Goal: Task Accomplishment & Management: Use online tool/utility

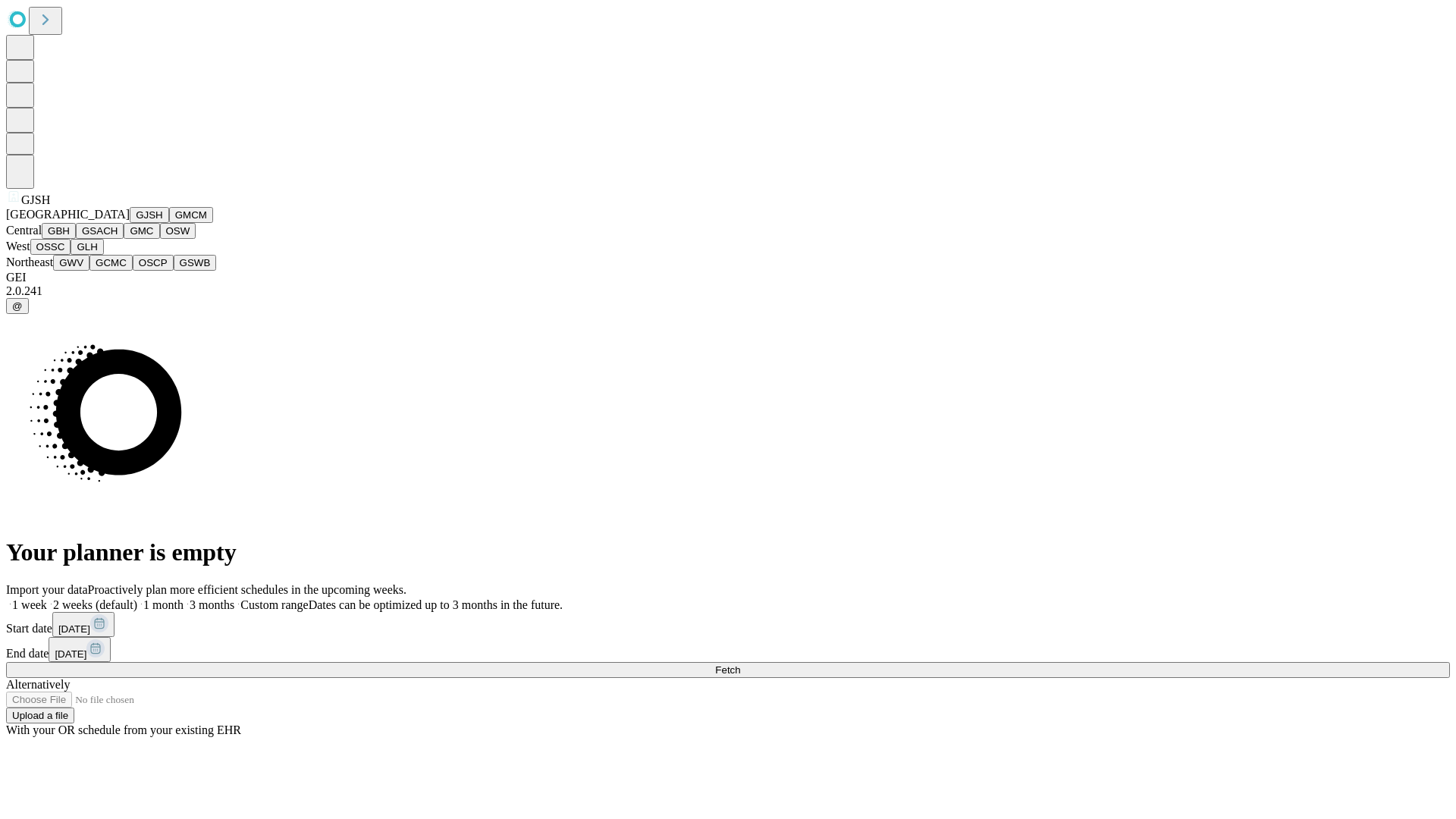
click at [130, 223] on button "GJSH" at bounding box center [149, 215] width 39 height 16
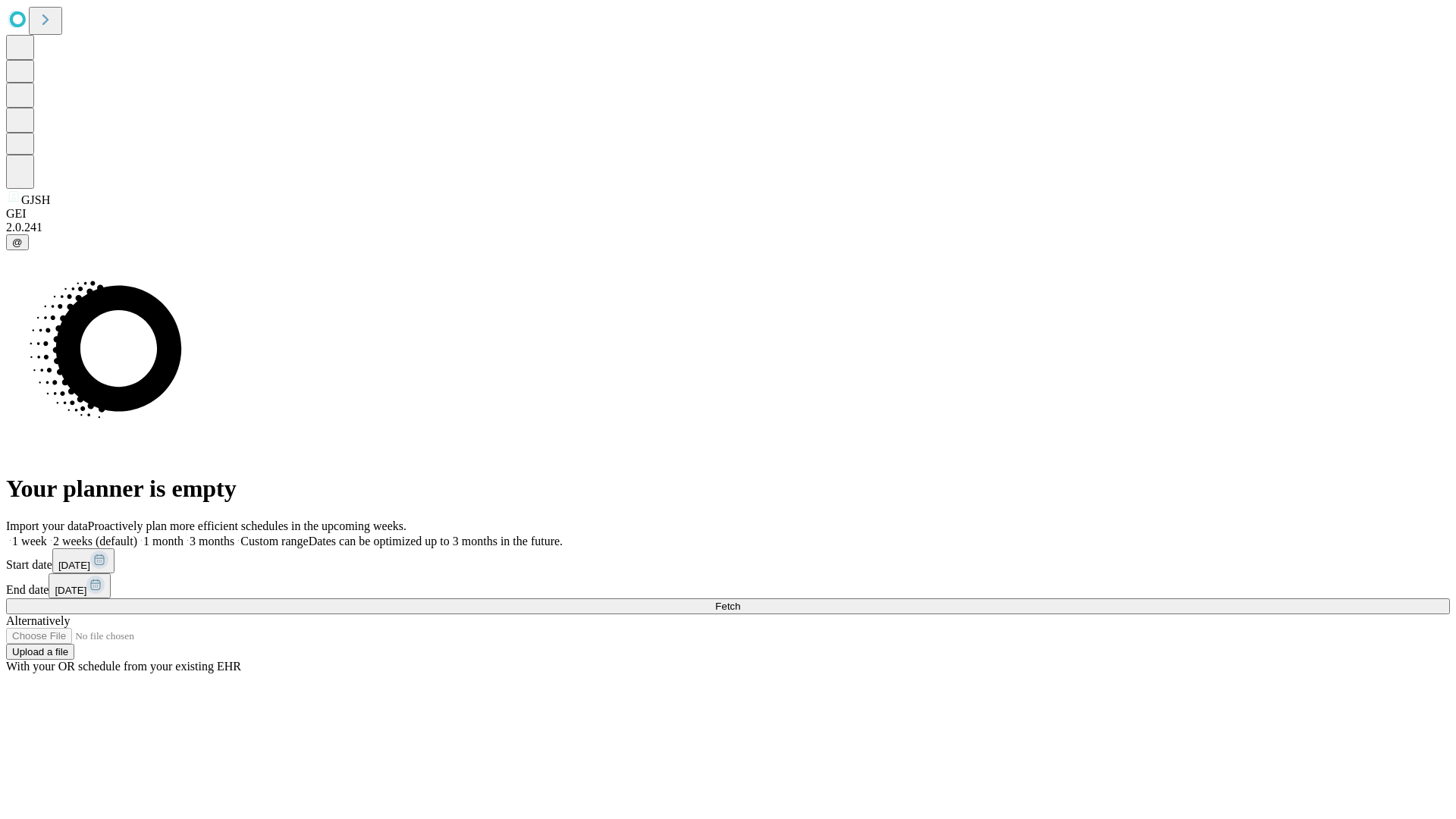
click at [138, 535] on label "2 weeks (default)" at bounding box center [92, 541] width 90 height 13
click at [740, 601] on span "Fetch" at bounding box center [728, 606] width 25 height 11
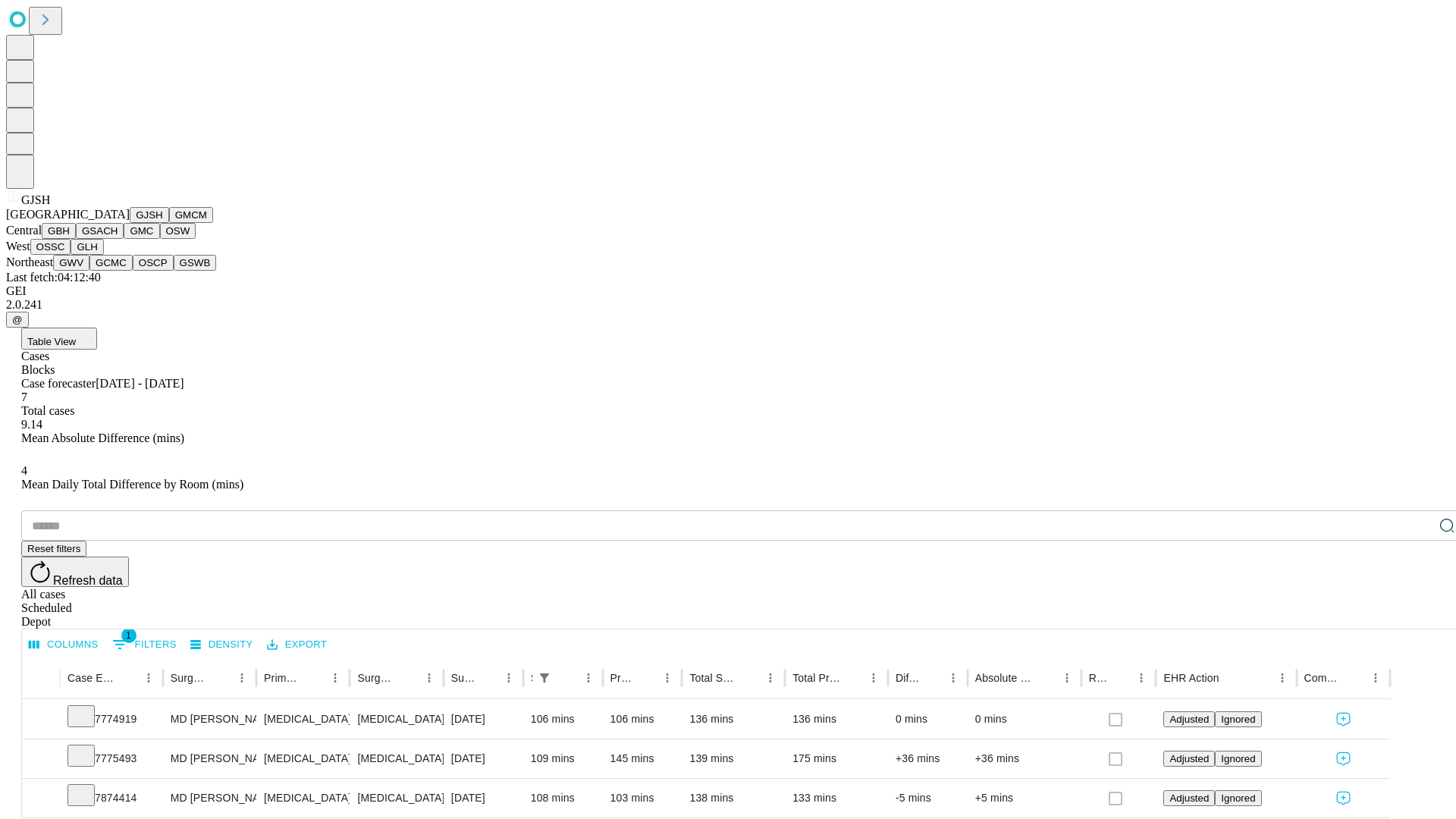
click at [169, 223] on button "GMCM" at bounding box center [191, 215] width 44 height 16
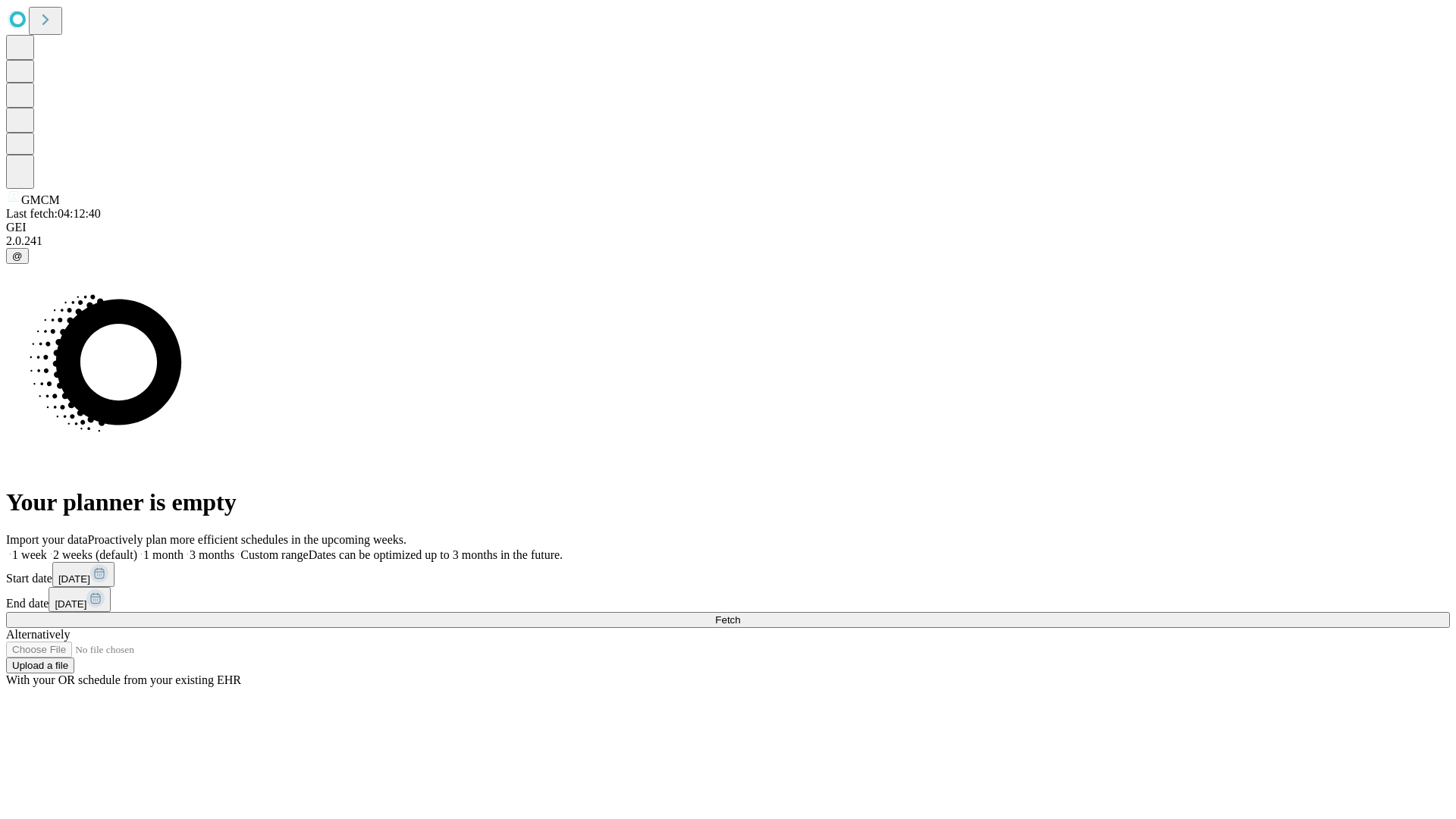
click at [138, 549] on label "2 weeks (default)" at bounding box center [92, 555] width 90 height 13
click at [740, 615] on span "Fetch" at bounding box center [728, 620] width 25 height 11
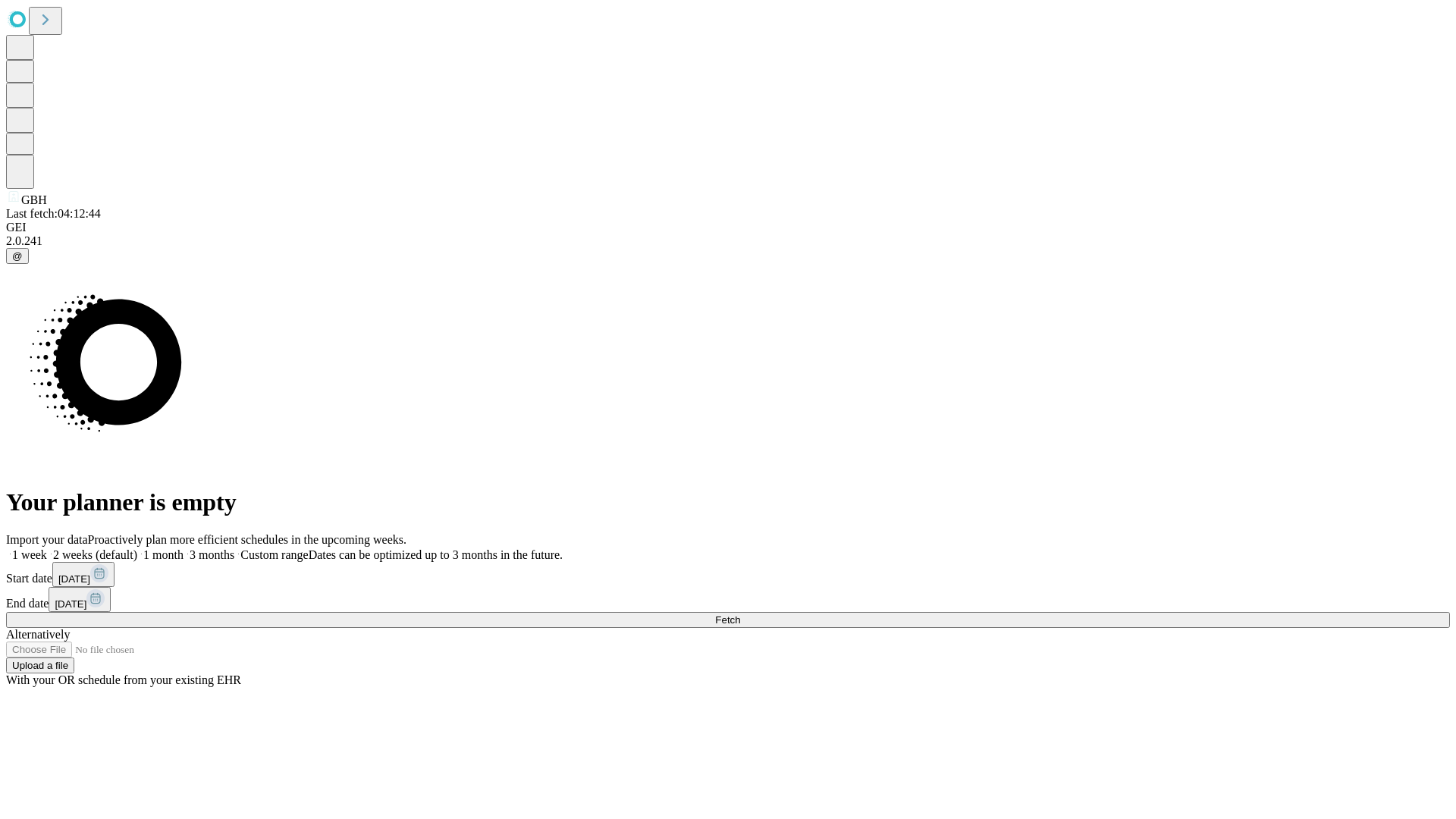
click at [138, 549] on label "2 weeks (default)" at bounding box center [92, 555] width 90 height 13
click at [740, 615] on span "Fetch" at bounding box center [728, 620] width 25 height 11
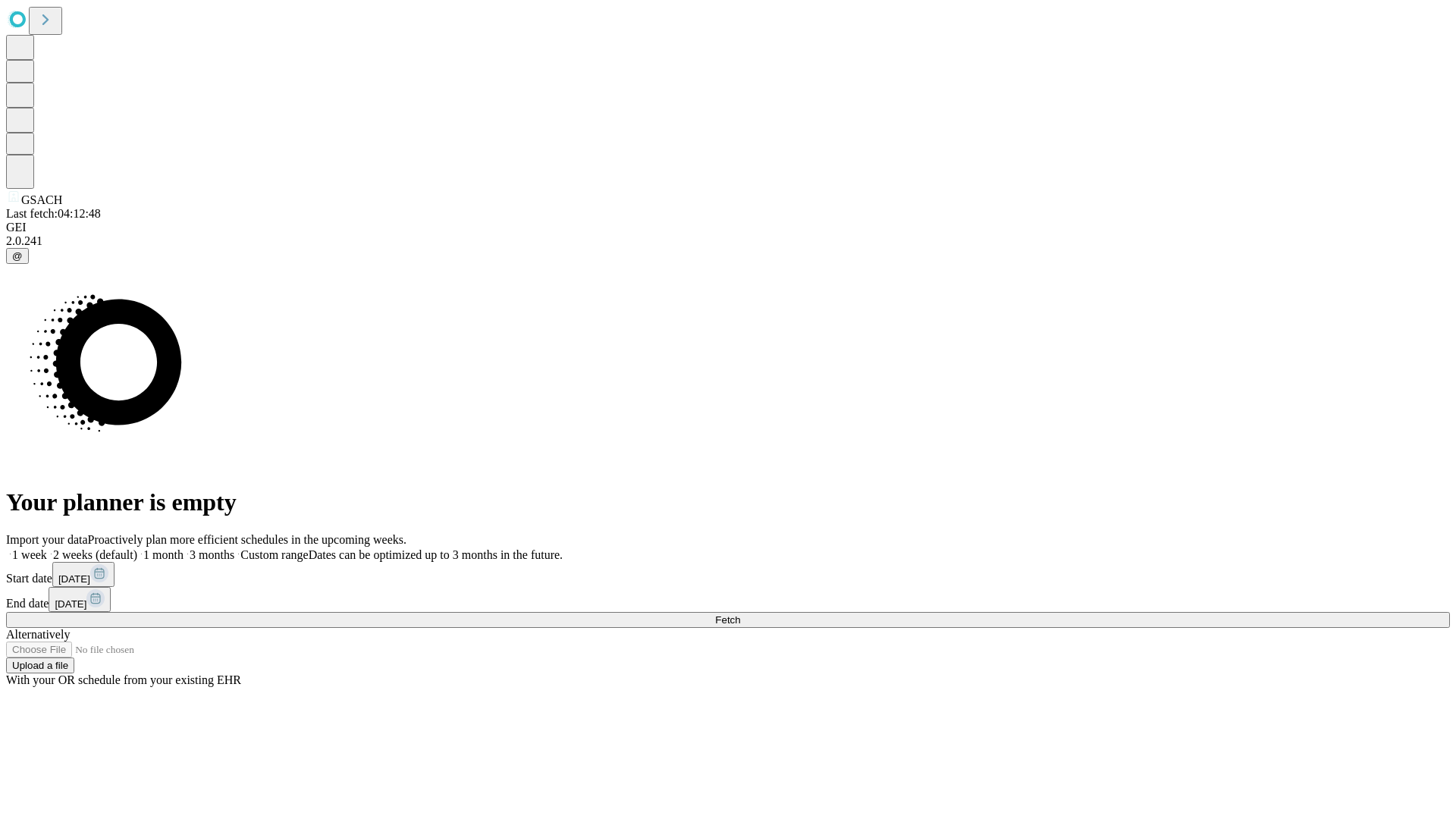
click at [138, 549] on label "2 weeks (default)" at bounding box center [92, 555] width 90 height 13
click at [740, 615] on span "Fetch" at bounding box center [728, 620] width 25 height 11
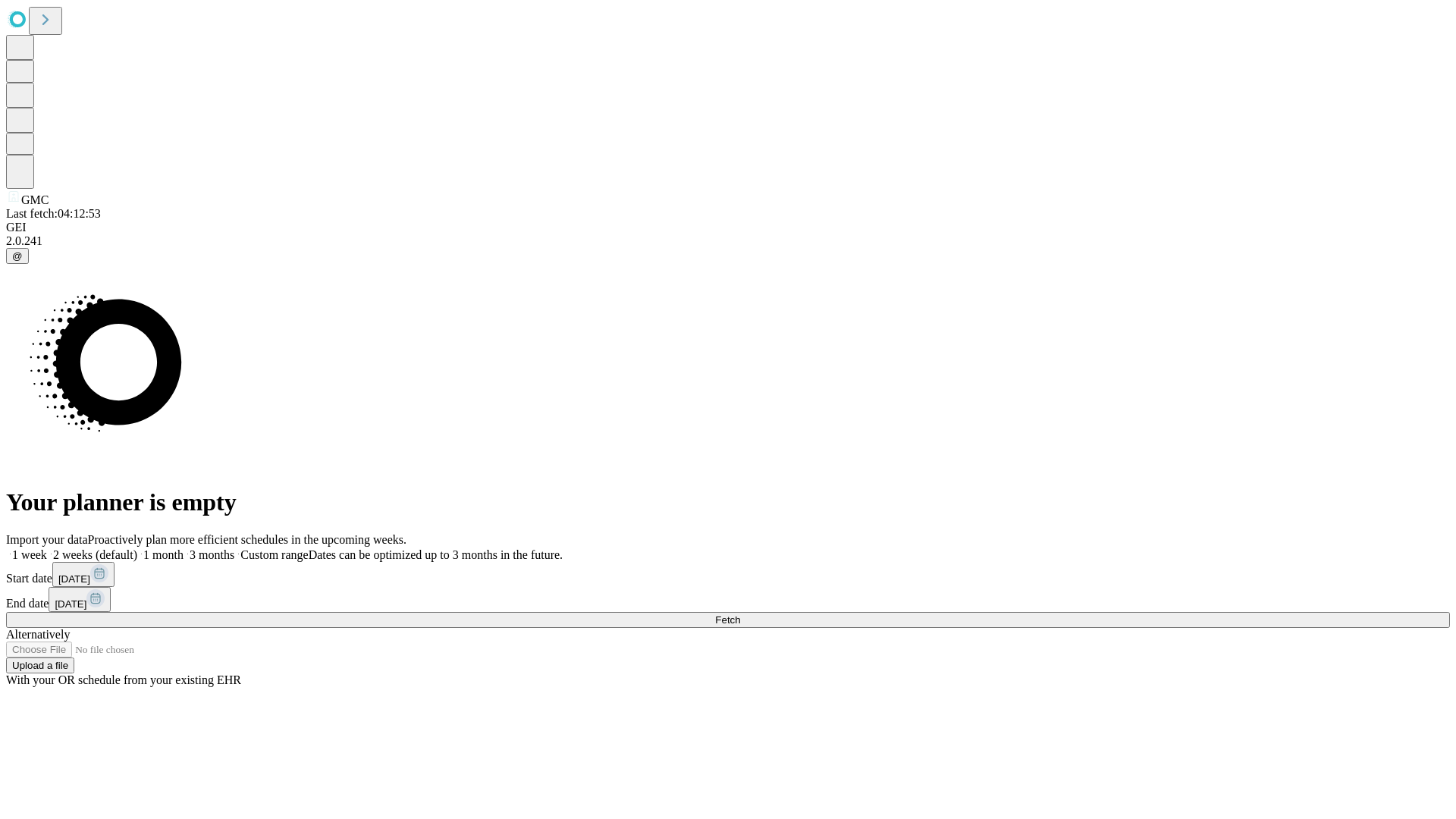
click at [138, 549] on label "2 weeks (default)" at bounding box center [92, 555] width 90 height 13
click at [740, 615] on span "Fetch" at bounding box center [728, 620] width 25 height 11
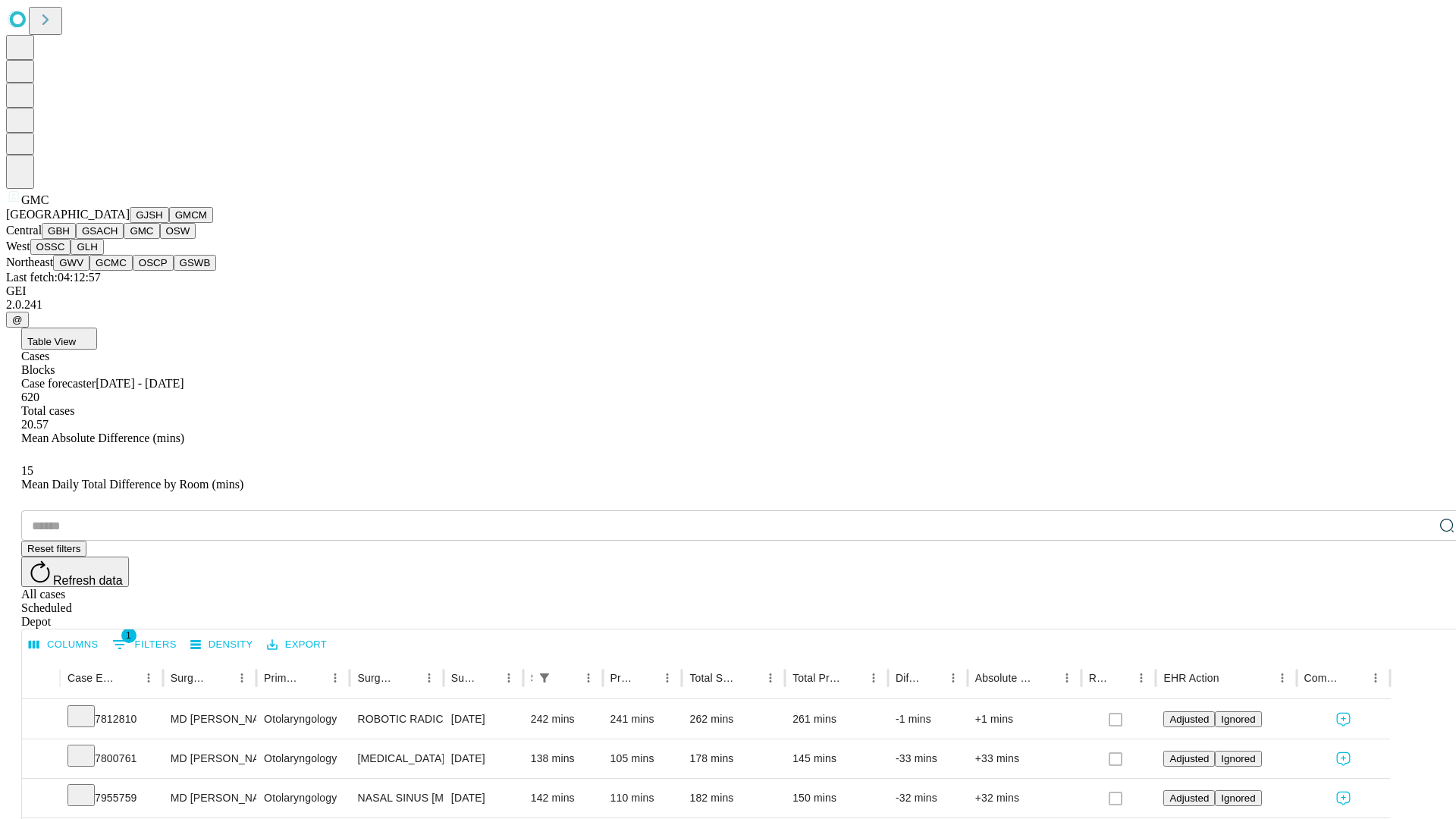
click at [160, 239] on button "OSW" at bounding box center [179, 231] width 37 height 16
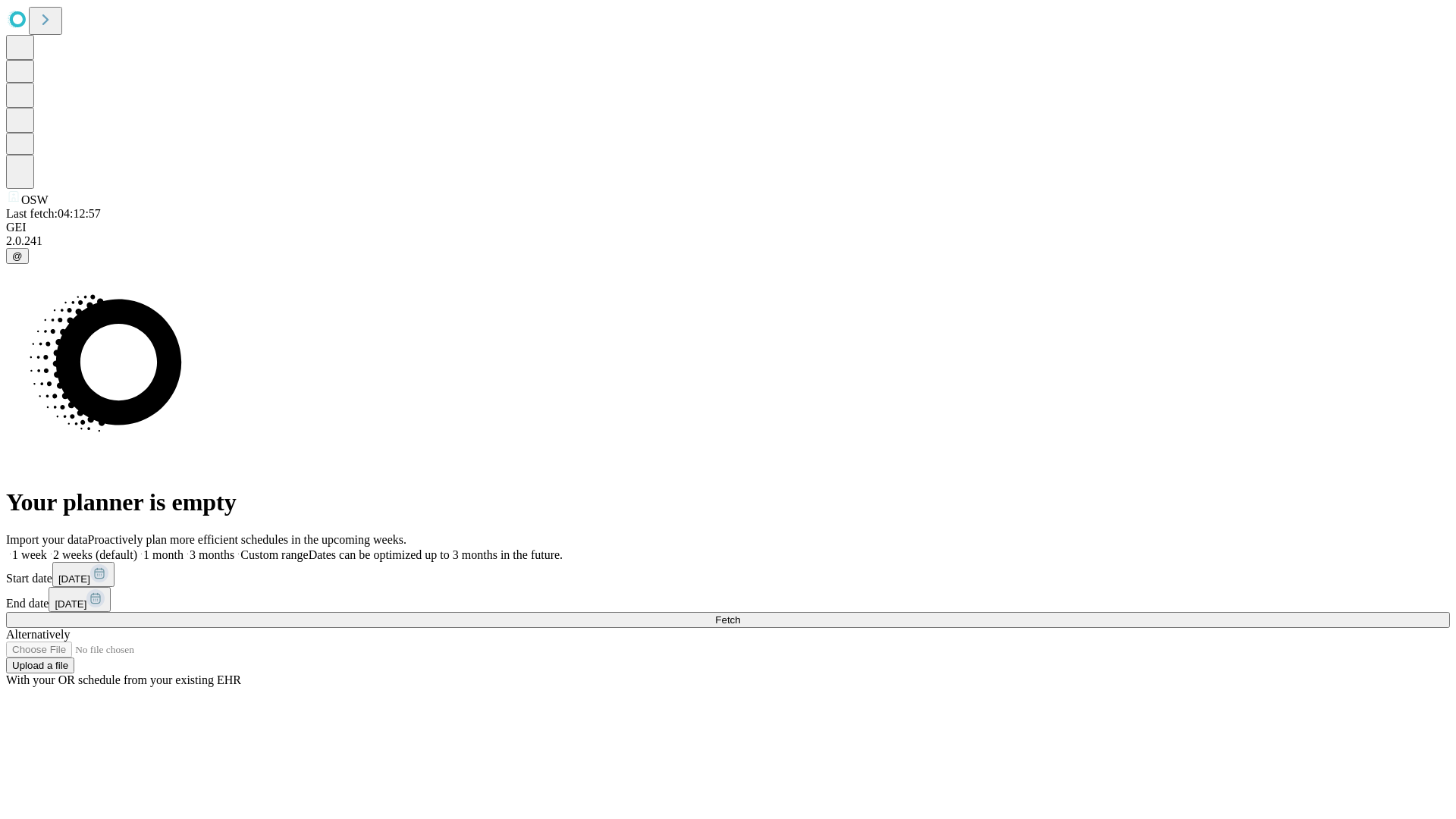
click at [138, 549] on label "2 weeks (default)" at bounding box center [92, 555] width 90 height 13
click at [740, 615] on span "Fetch" at bounding box center [728, 620] width 25 height 11
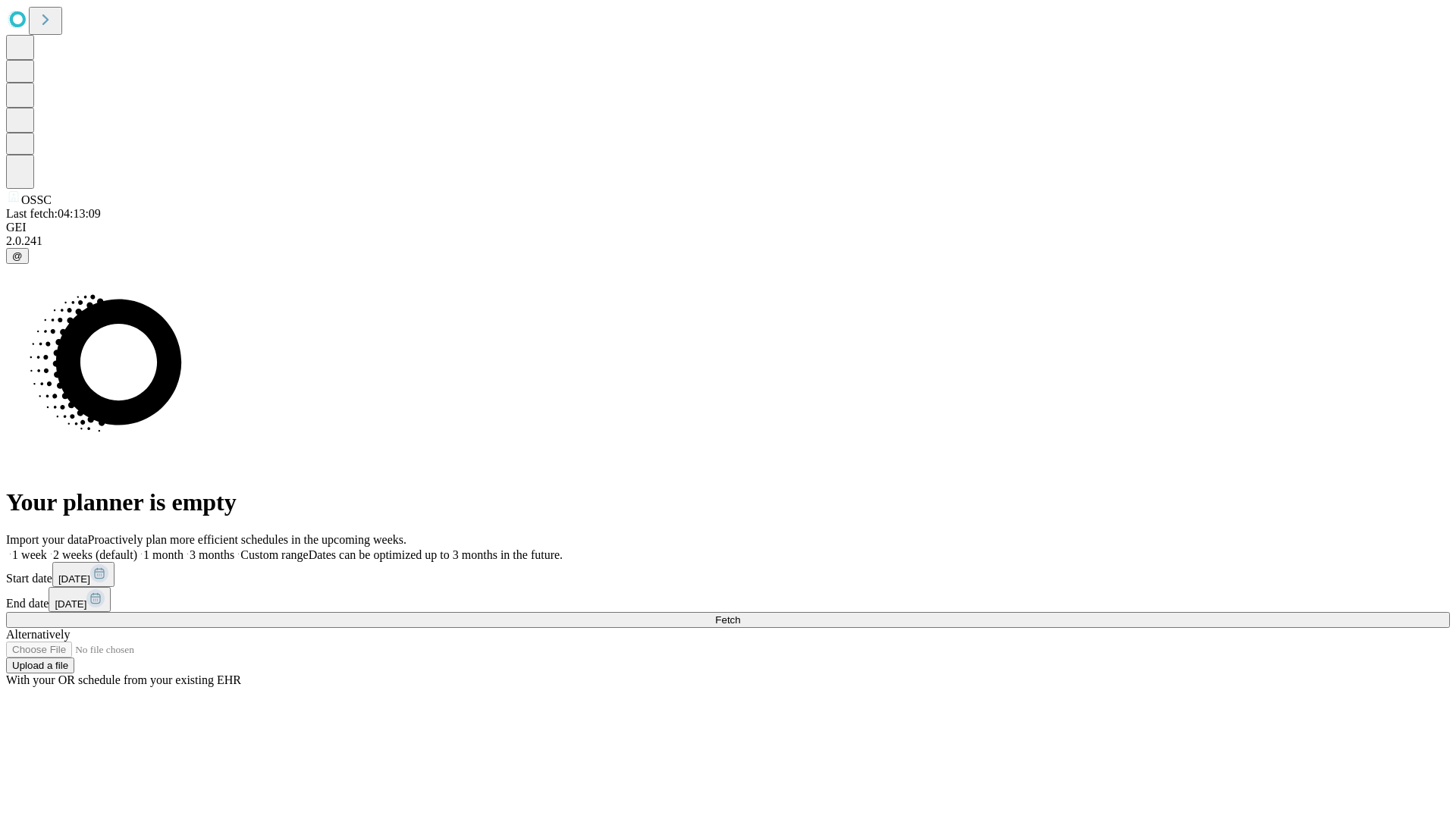
click at [138, 549] on label "2 weeks (default)" at bounding box center [92, 555] width 90 height 13
click at [740, 615] on span "Fetch" at bounding box center [728, 620] width 25 height 11
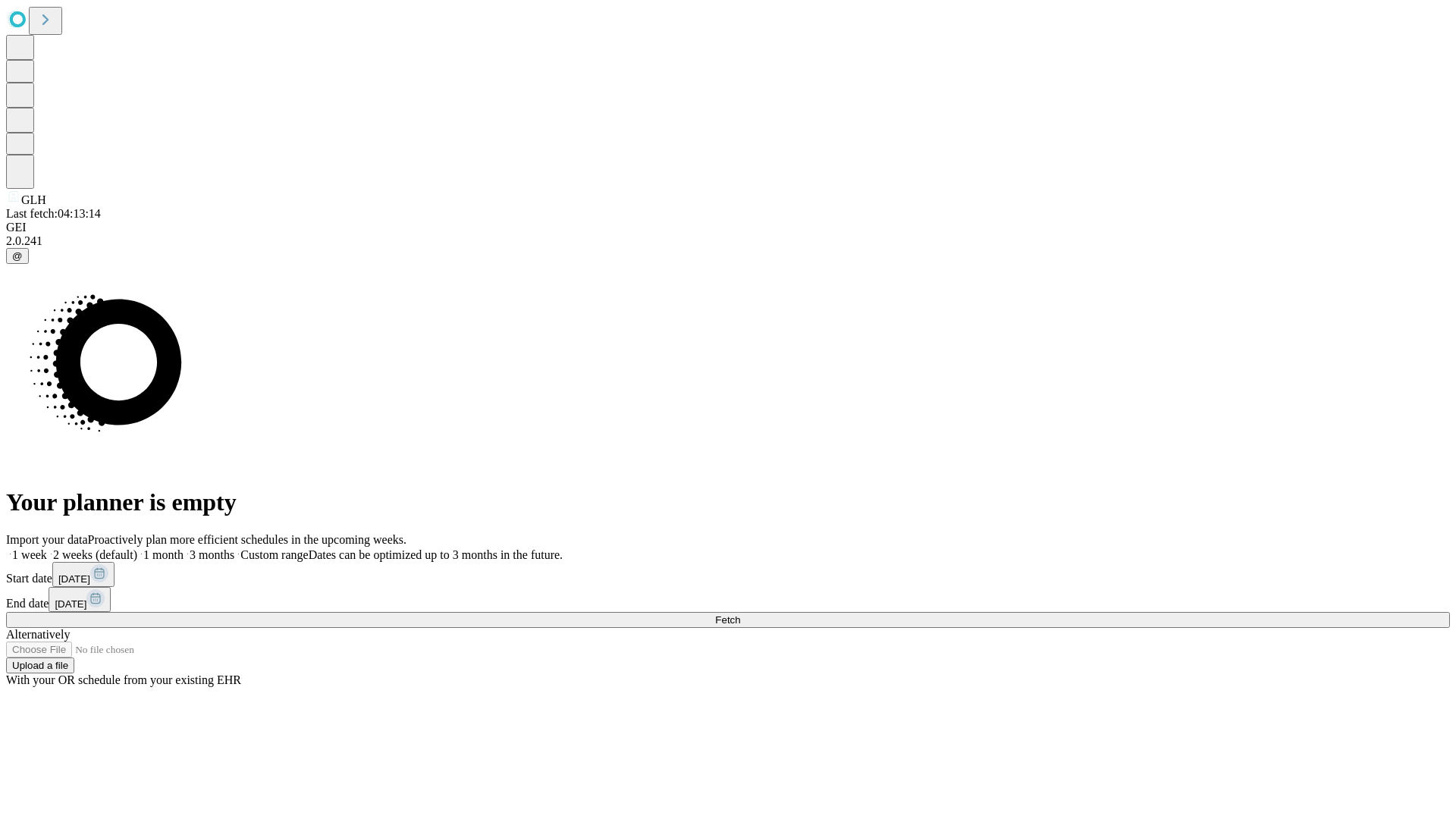
click at [138, 549] on label "2 weeks (default)" at bounding box center [92, 555] width 90 height 13
click at [740, 615] on span "Fetch" at bounding box center [728, 620] width 25 height 11
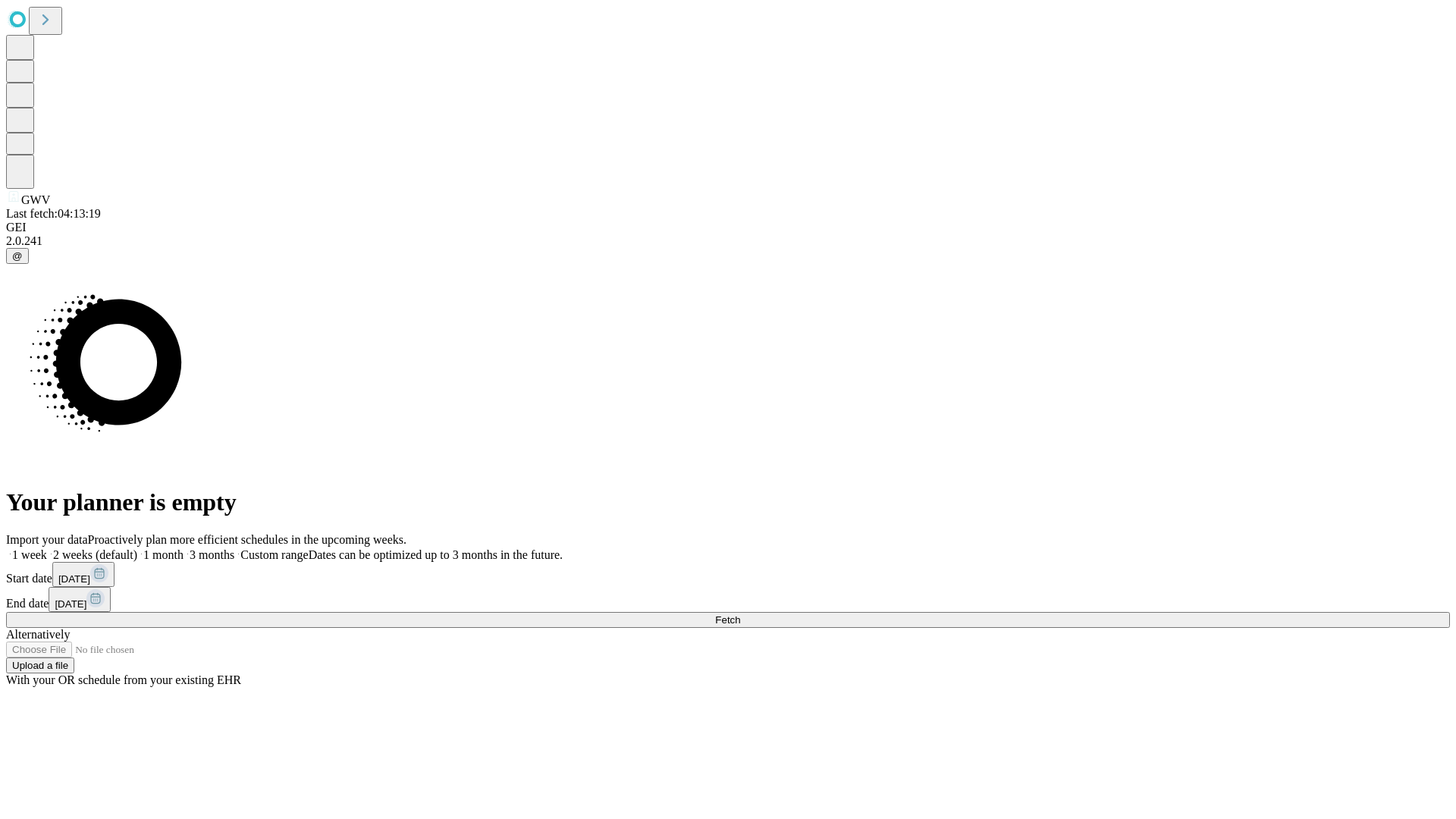
click at [740, 615] on span "Fetch" at bounding box center [728, 620] width 25 height 11
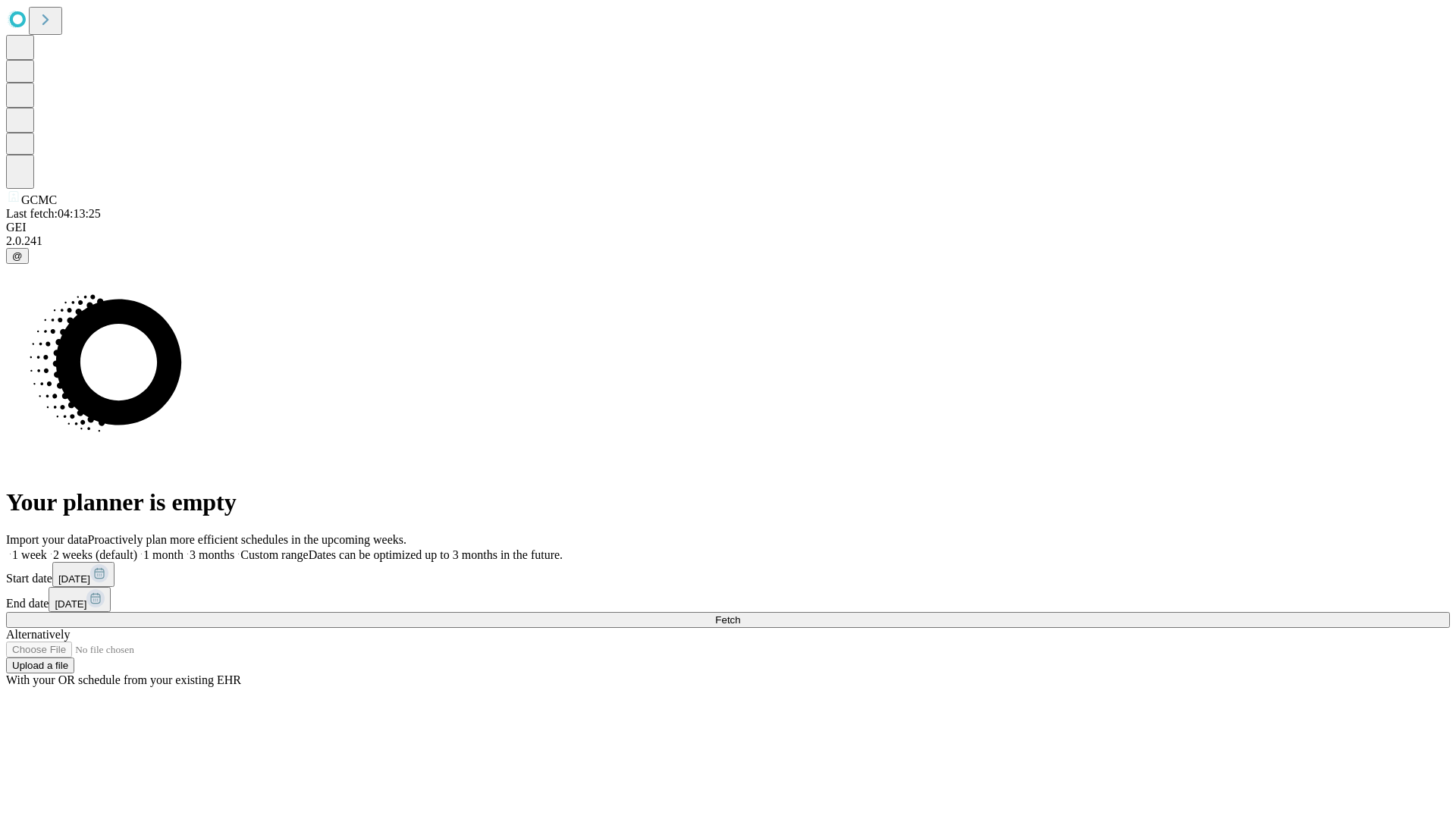
click at [138, 549] on label "2 weeks (default)" at bounding box center [92, 555] width 90 height 13
click at [740, 615] on span "Fetch" at bounding box center [728, 620] width 25 height 11
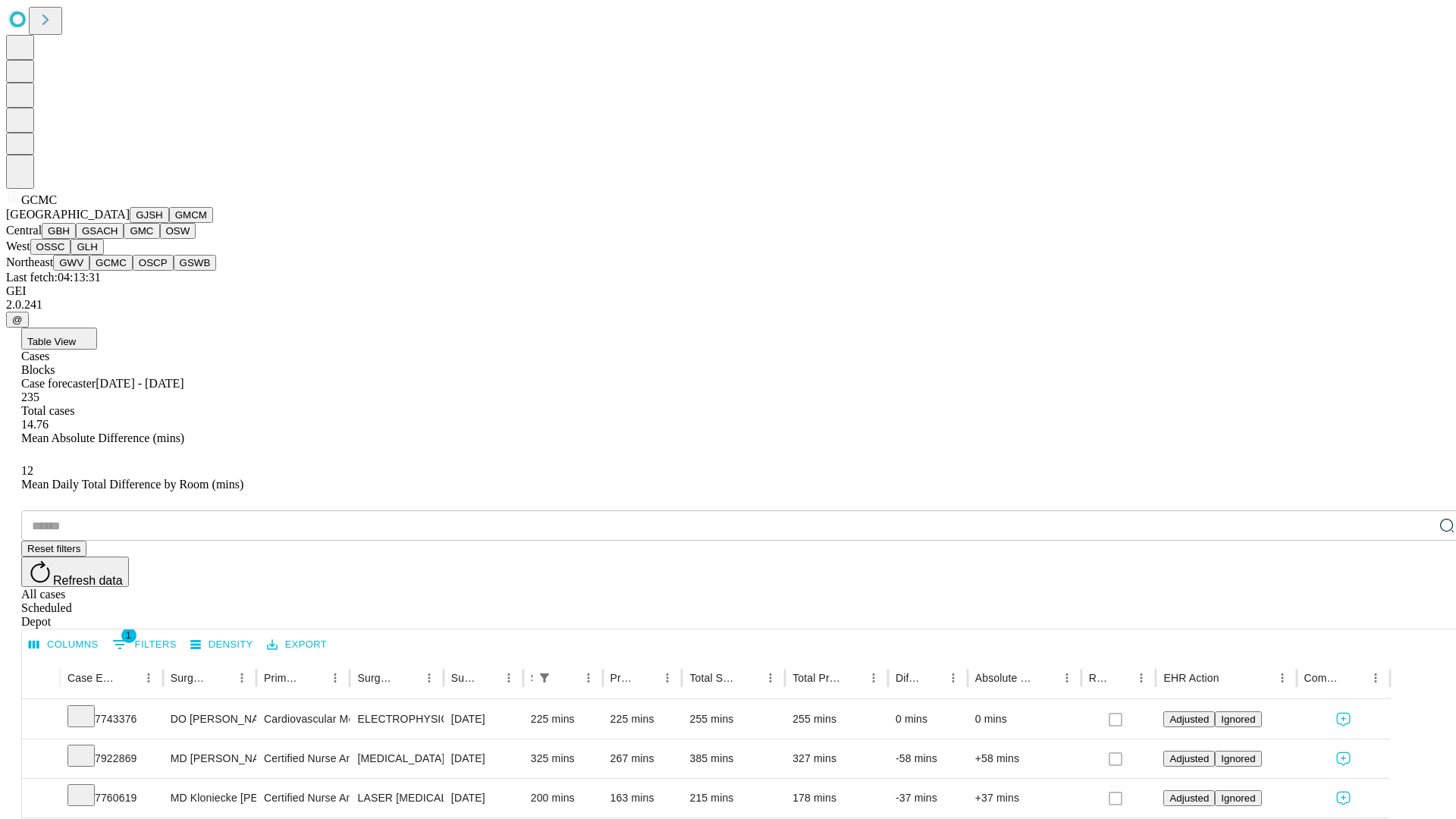
click at [132, 271] on button "OSCP" at bounding box center [153, 263] width 41 height 16
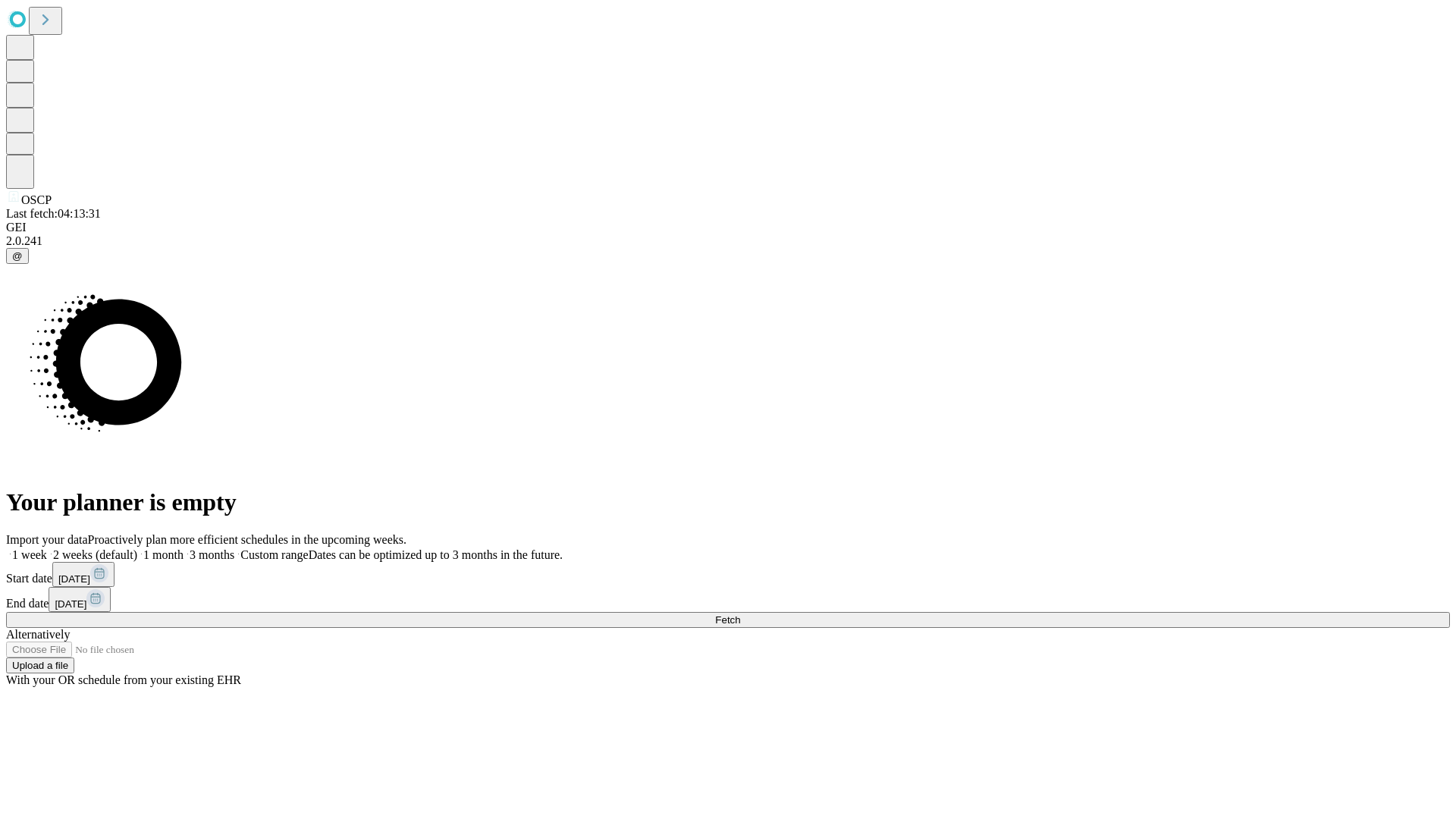
click at [138, 549] on label "2 weeks (default)" at bounding box center [92, 555] width 90 height 13
click at [740, 615] on span "Fetch" at bounding box center [728, 620] width 25 height 11
